Goal: Navigation & Orientation: Find specific page/section

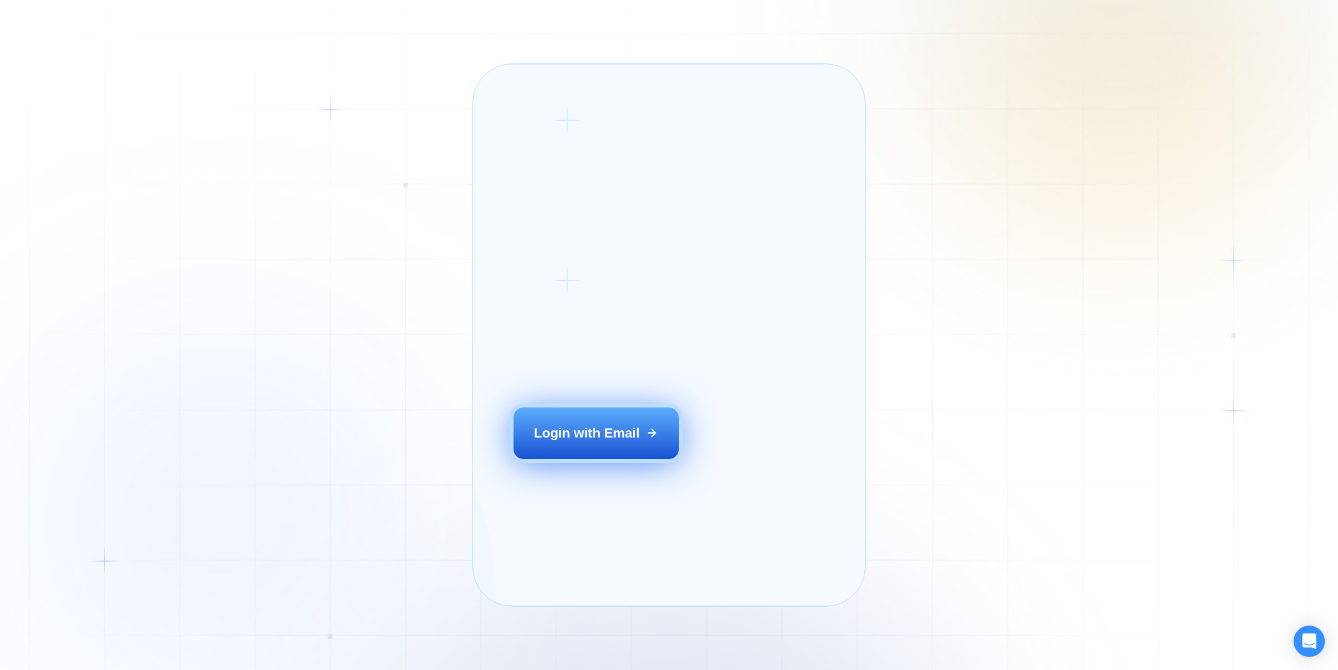
click at [606, 442] on div "Login with Email" at bounding box center [587, 433] width 106 height 18
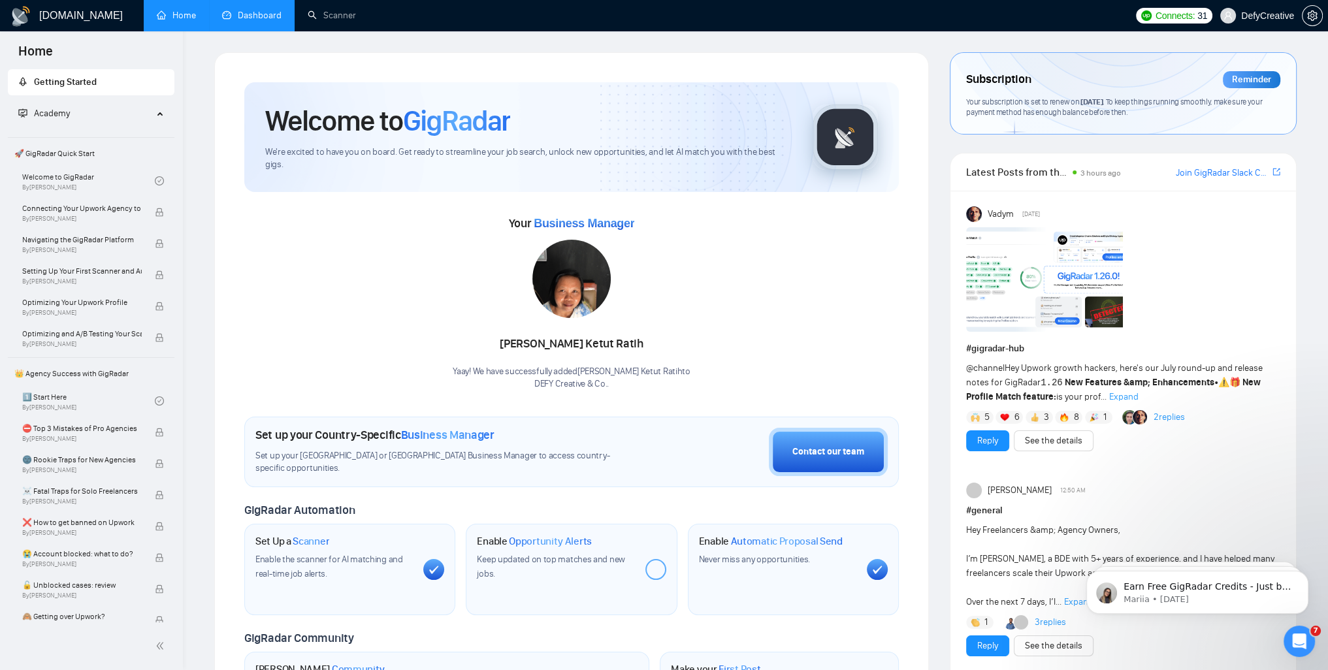
click at [254, 14] on link "Dashboard" at bounding box center [251, 15] width 59 height 11
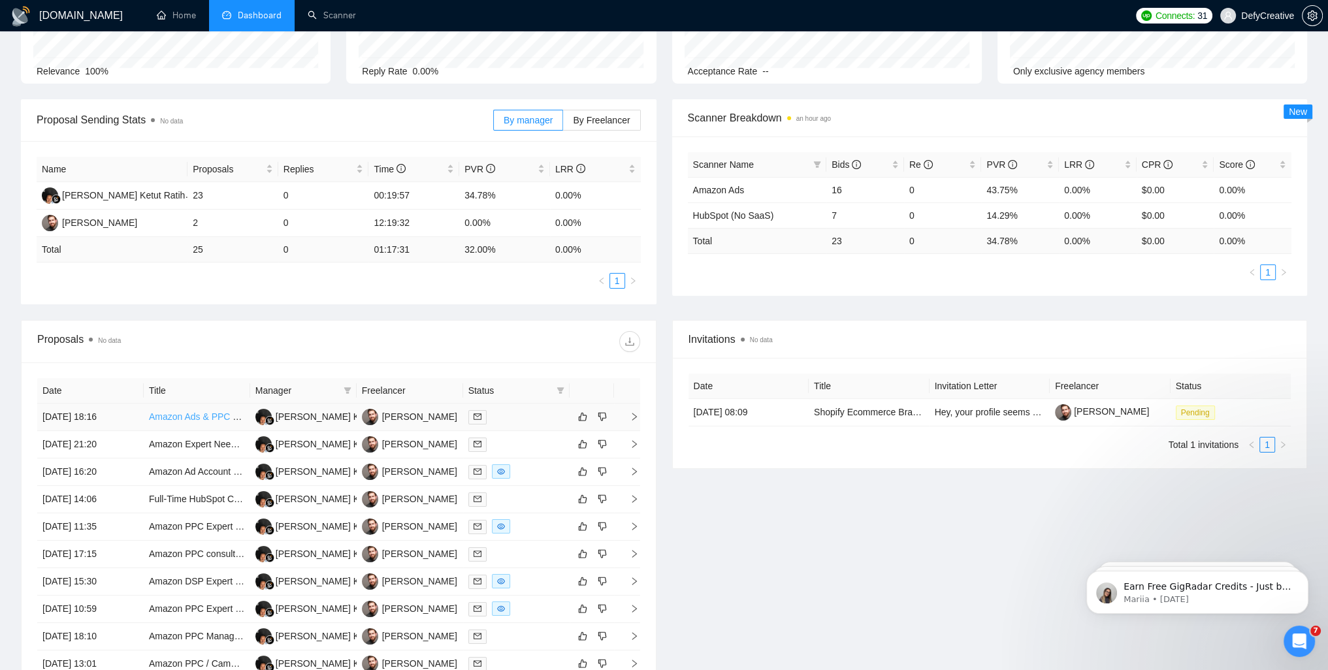
click at [178, 420] on link "Amazon Ads & PPC Manager for Dog Supplement Brand" at bounding box center [264, 416] width 231 height 10
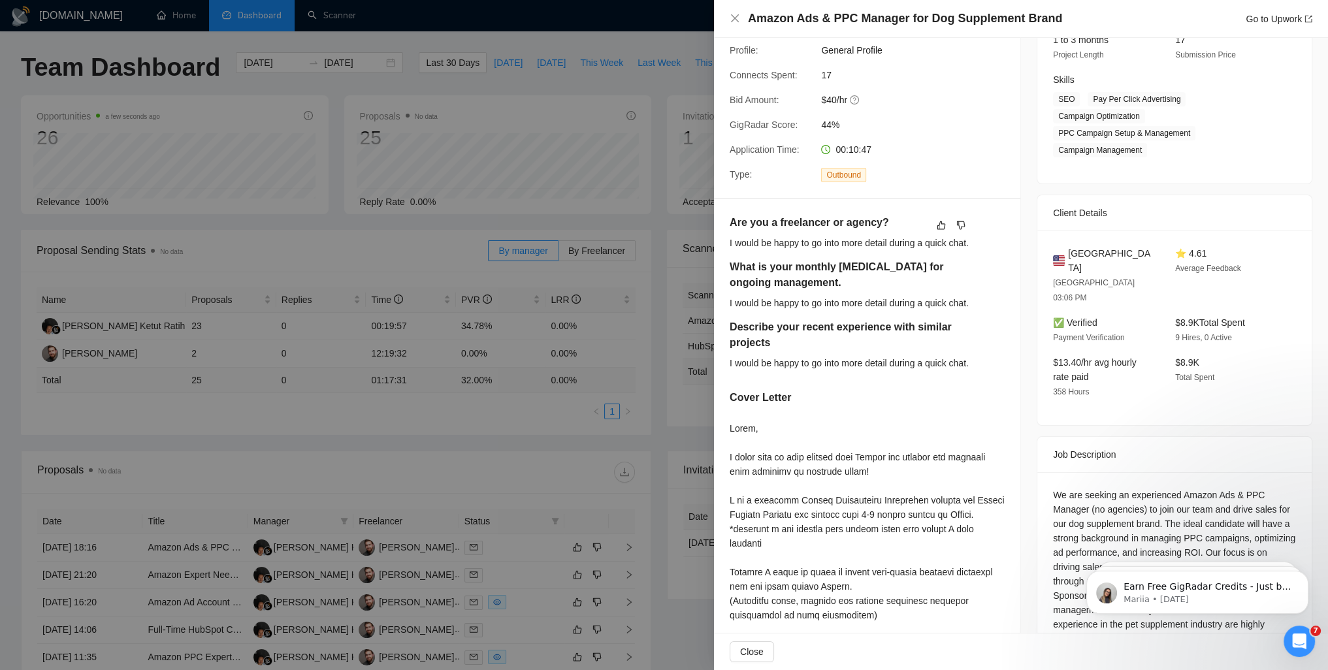
scroll to position [196, 0]
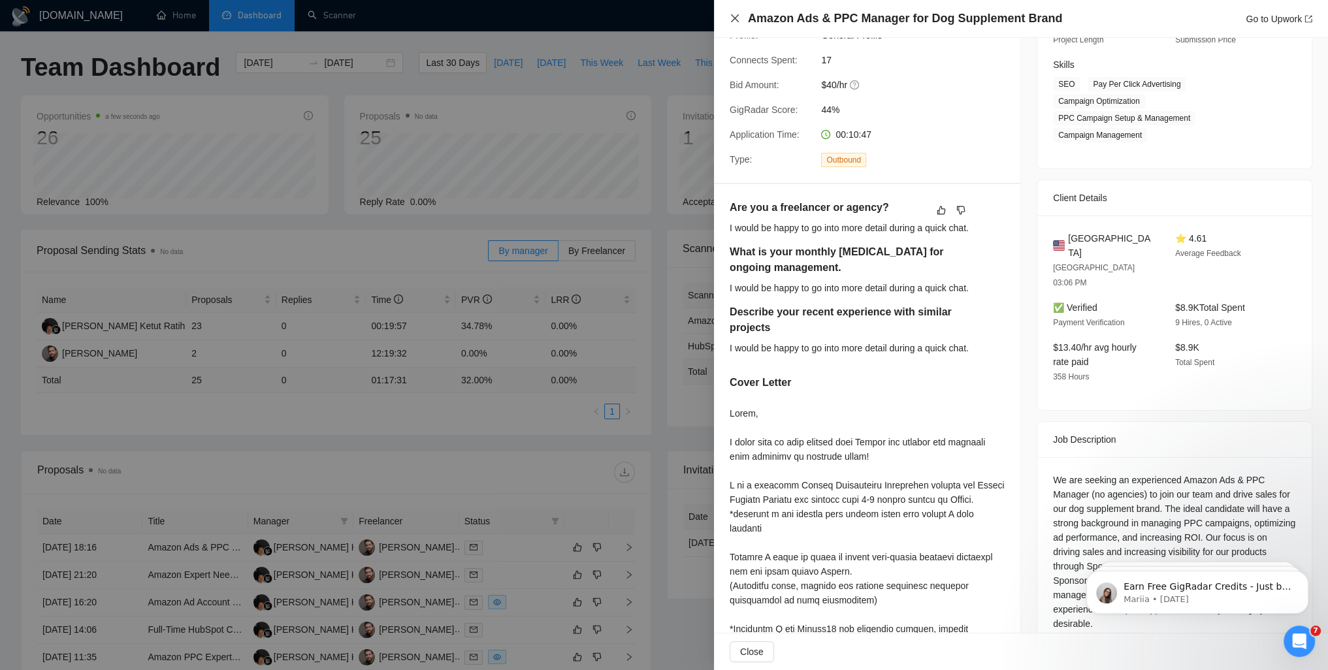
click at [733, 19] on icon "close" at bounding box center [735, 18] width 10 height 10
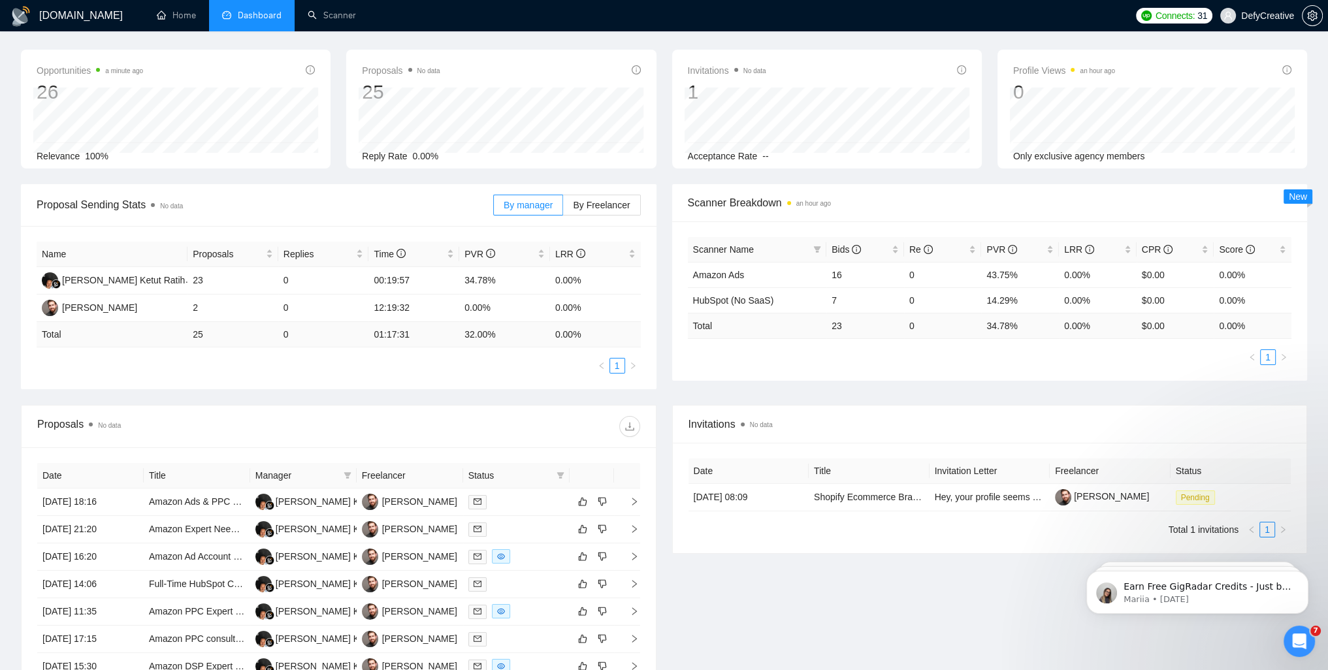
scroll to position [65, 0]
